Goal: Find specific page/section: Find specific page/section

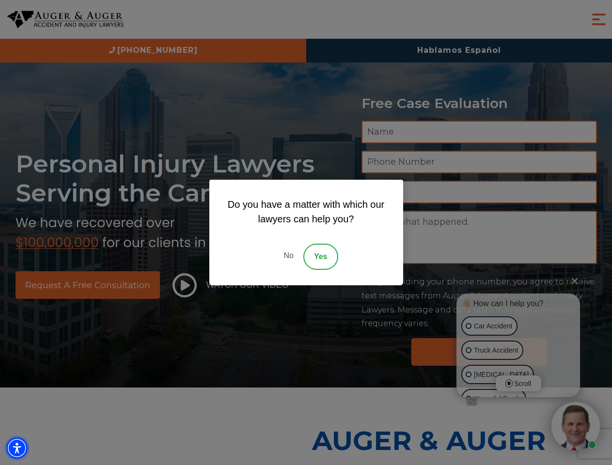
click at [17, 448] on img "Accessibility Menu" at bounding box center [16, 448] width 21 height 21
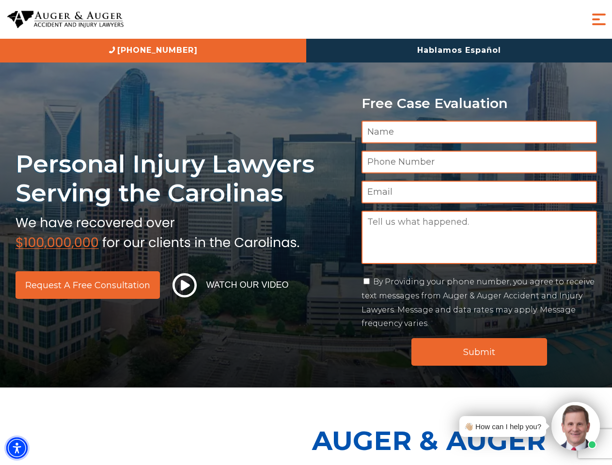
click at [17, 448] on img "Accessibility Menu" at bounding box center [16, 448] width 21 height 21
